Goal: Information Seeking & Learning: Learn about a topic

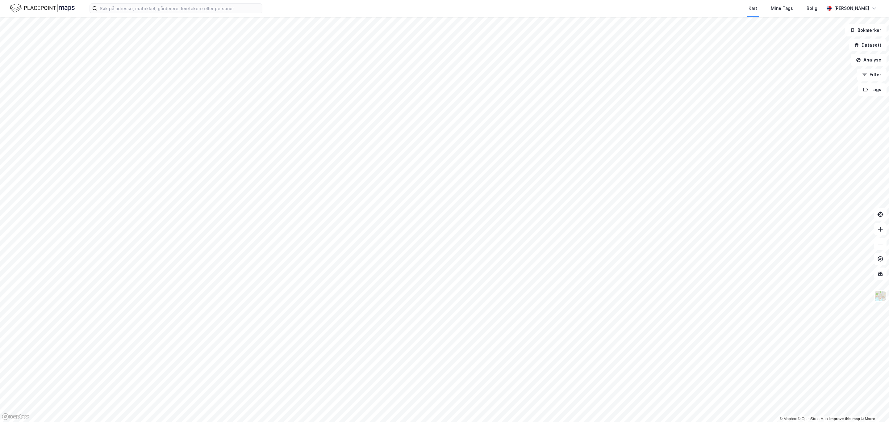
click at [546, 0] on html "Kart Mine Tags Bolig [PERSON_NAME] © Mapbox © OpenStreetMap Improve this map © …" at bounding box center [444, 211] width 889 height 422
click at [618, 421] on html "Kart Mine Tags Bolig [PERSON_NAME] © Mapbox © OpenStreetMap Improve this map © …" at bounding box center [444, 211] width 889 height 422
click at [537, 421] on html "Kart Mine Tags Bolig [PERSON_NAME] © Mapbox © OpenStreetMap Improve this map © …" at bounding box center [444, 211] width 889 height 422
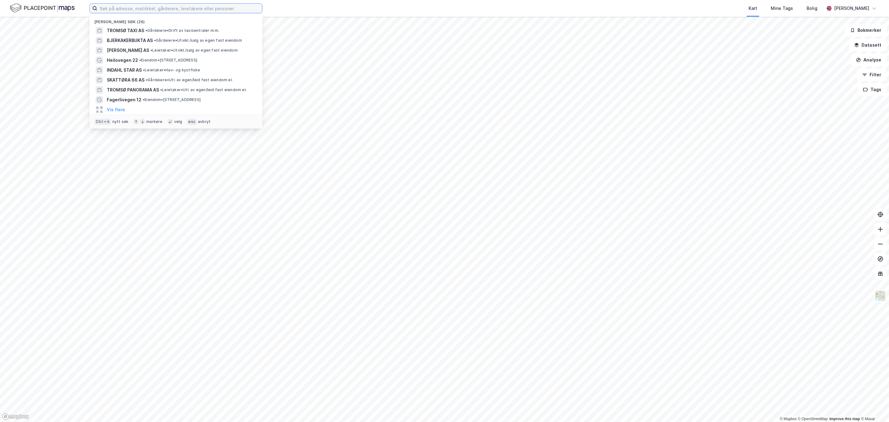
click at [104, 7] on input at bounding box center [179, 8] width 165 height 9
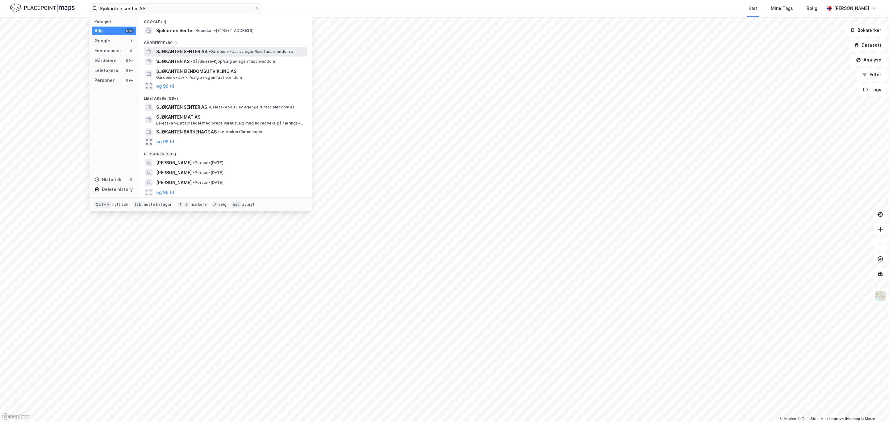
click at [171, 50] on span "SJØKANTEN SENTER AS" at bounding box center [181, 51] width 51 height 7
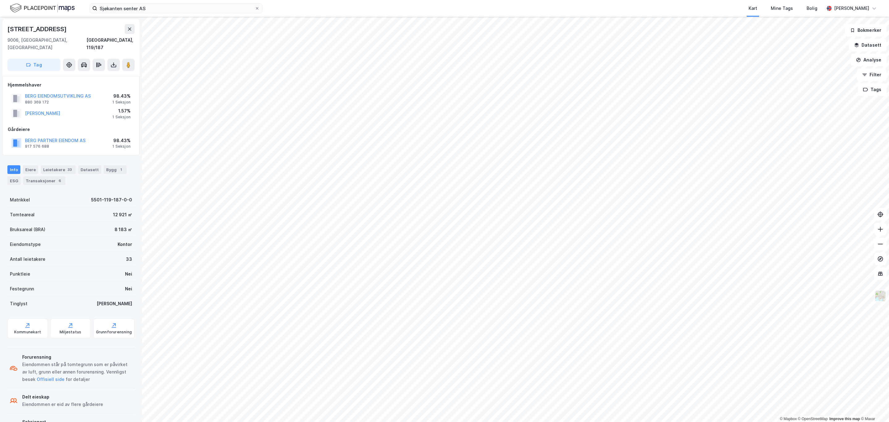
click at [879, 300] on img at bounding box center [880, 296] width 12 height 12
click at [54, 165] on div "Leietakere 33" at bounding box center [58, 169] width 35 height 9
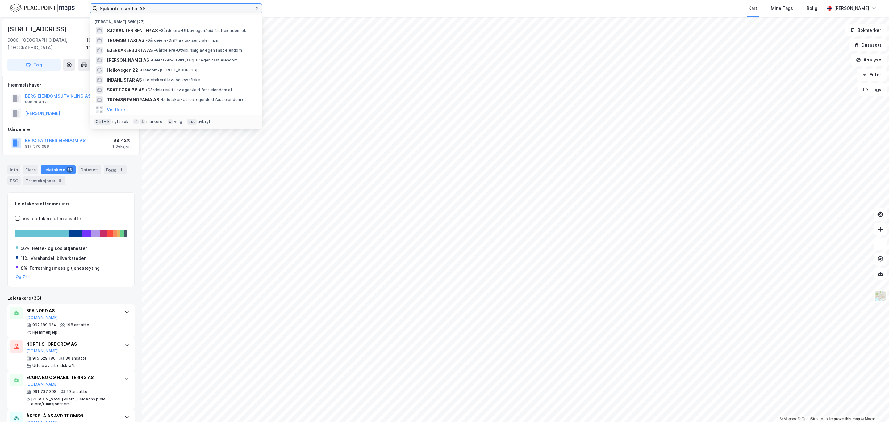
drag, startPoint x: 149, startPoint y: 7, endPoint x: 53, endPoint y: 5, distance: 96.6
click at [53, 5] on div "Sjøkanten senter AS Nylige søk (27) SJØKANTEN SENTER AS • Gårdeiere • Utl. av e…" at bounding box center [444, 8] width 889 height 17
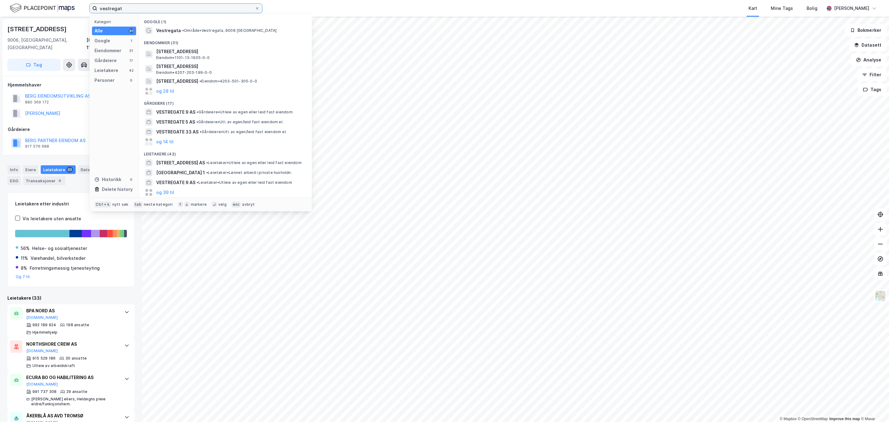
type input "vestregat"
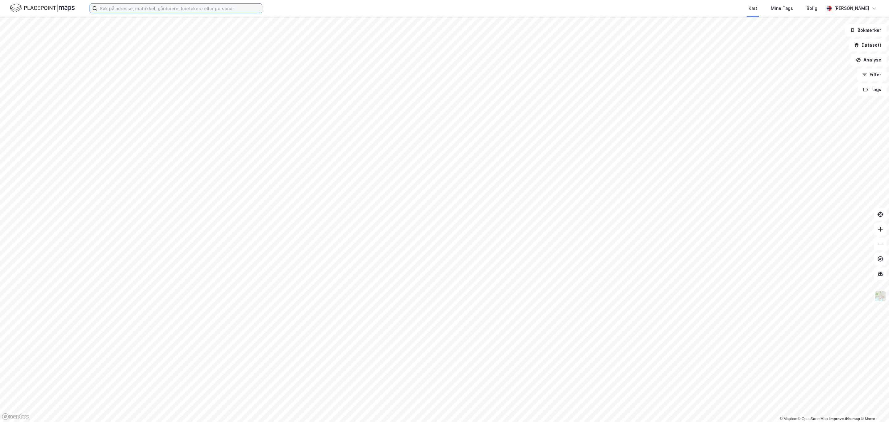
click at [110, 8] on input at bounding box center [179, 8] width 165 height 9
type input "Vestregata 62 AS"
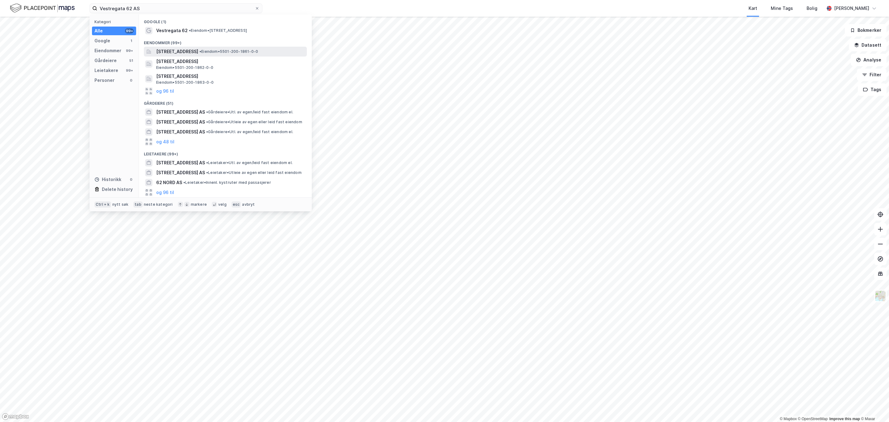
click at [179, 51] on span "Vestregata 62, 9008, TROMSØ, TROMSØ" at bounding box center [177, 51] width 42 height 7
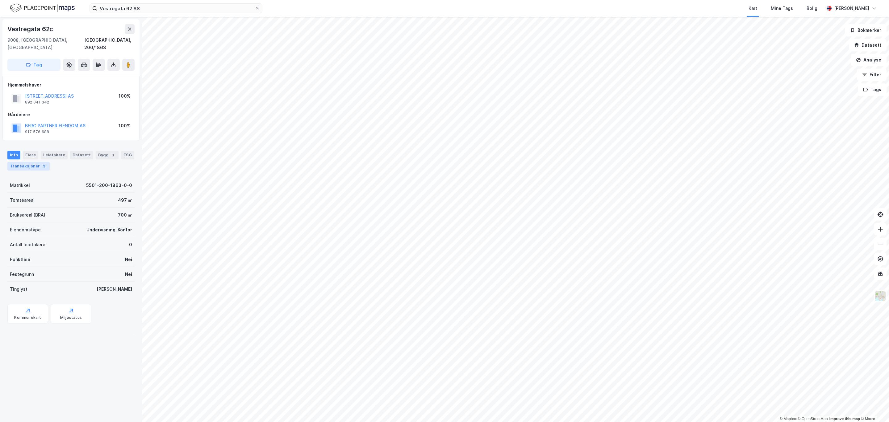
click at [47, 162] on div "Transaksjoner 3" at bounding box center [28, 166] width 42 height 9
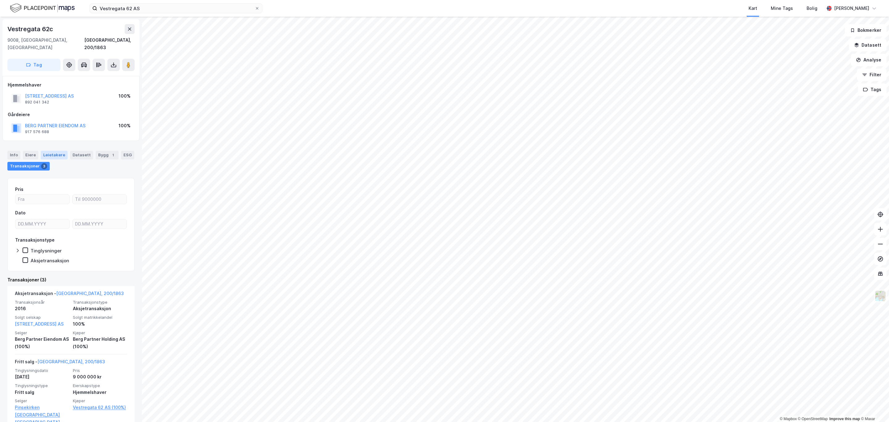
click at [54, 151] on div "Leietakere" at bounding box center [54, 155] width 27 height 9
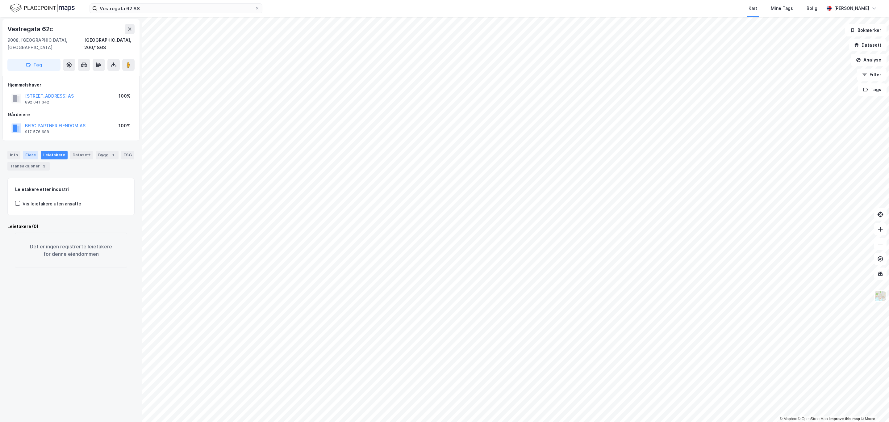
click at [29, 151] on div "Eiere" at bounding box center [30, 155] width 15 height 9
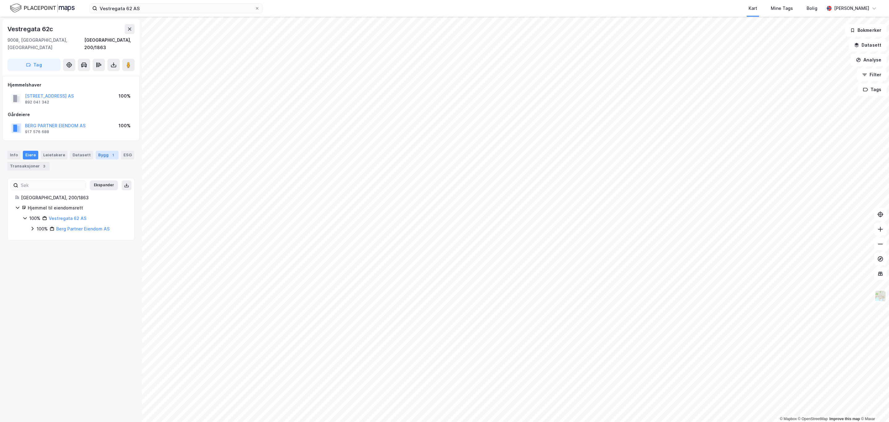
click at [98, 151] on div "Bygg 1" at bounding box center [107, 155] width 23 height 9
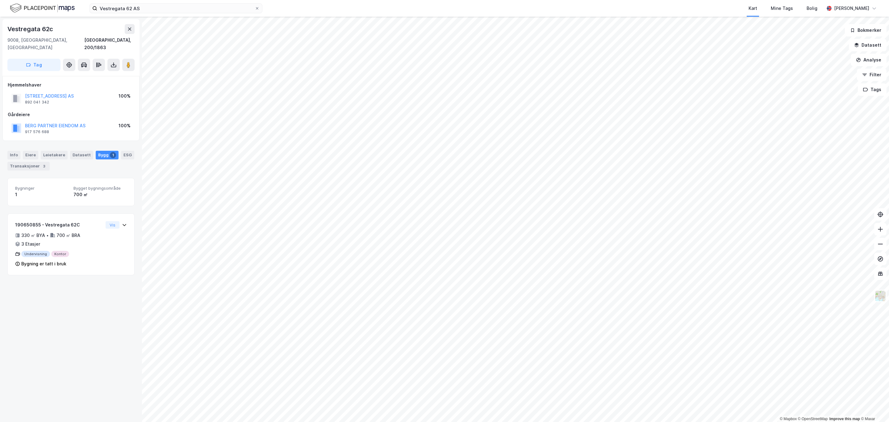
click at [35, 339] on div "Vestregata 62c 9008, Tromsø, Troms Tromsø, 200/1863 Tag Hjemmelshaver VESTREGAT…" at bounding box center [71, 219] width 142 height 405
